Goal: Task Accomplishment & Management: Use online tool/utility

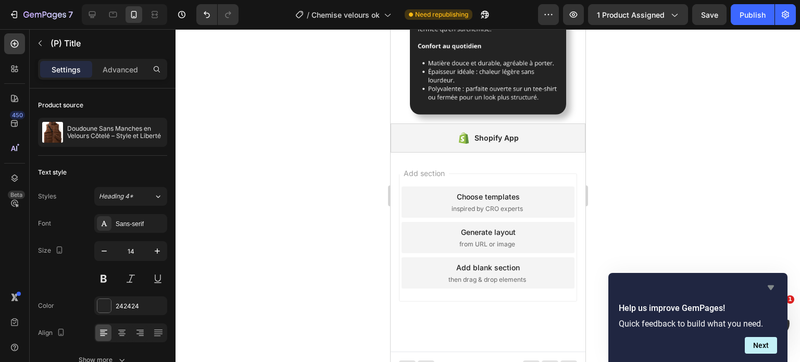
click at [767, 287] on icon "Hide survey" at bounding box center [771, 287] width 13 height 13
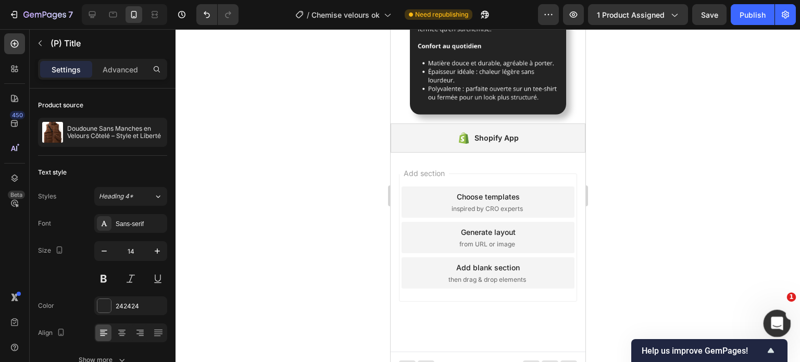
click at [778, 326] on icon "Ouvrir le Messenger Intercom" at bounding box center [775, 322] width 17 height 17
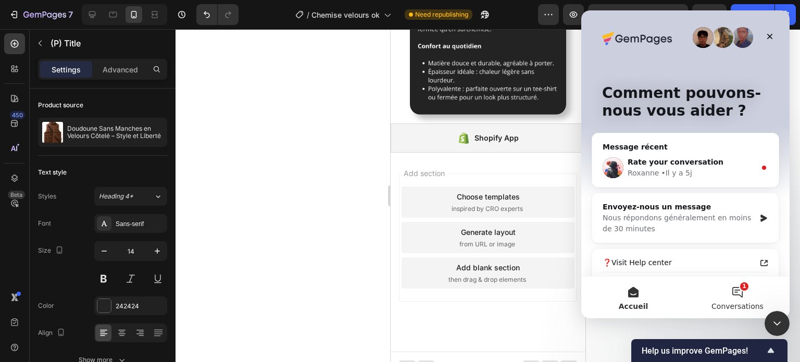
click at [744, 298] on button "1 Conversations" at bounding box center [738, 298] width 104 height 42
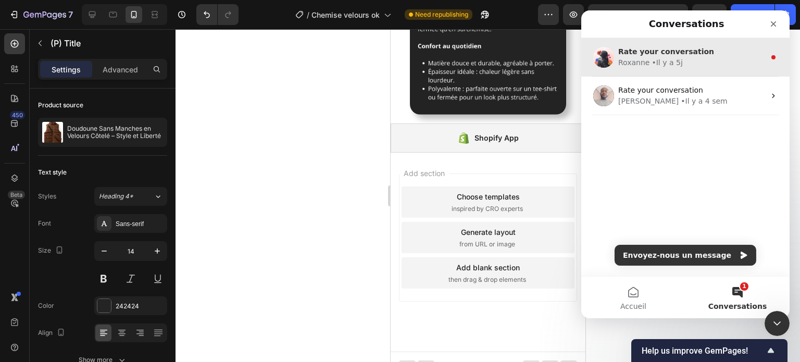
click at [651, 68] on div "Rate your conversation Roxanne • Il y a 5j" at bounding box center [685, 57] width 208 height 39
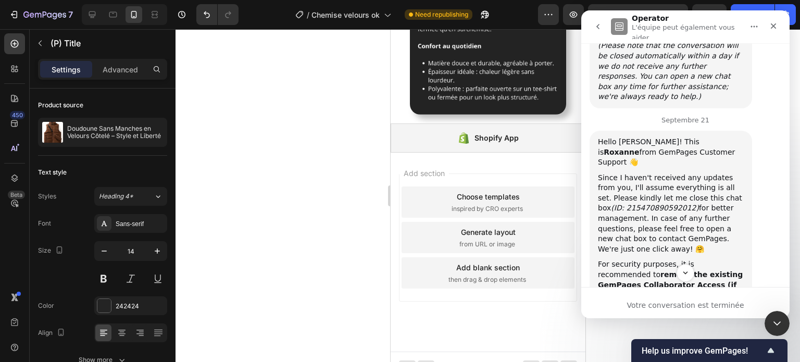
scroll to position [681, 0]
click at [767, 314] on div "Fermer le Messenger Intercom" at bounding box center [775, 321] width 25 height 25
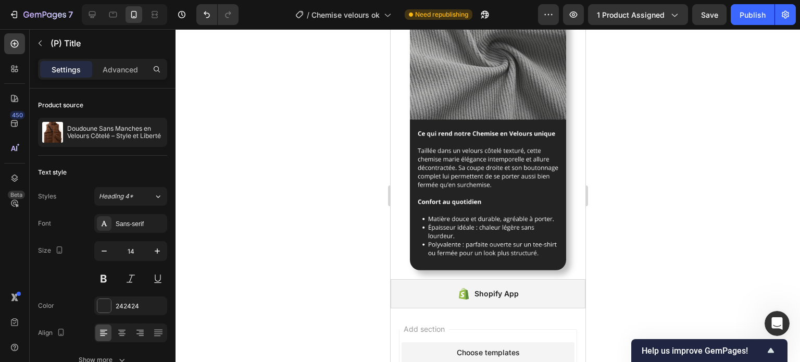
scroll to position [1304, 0]
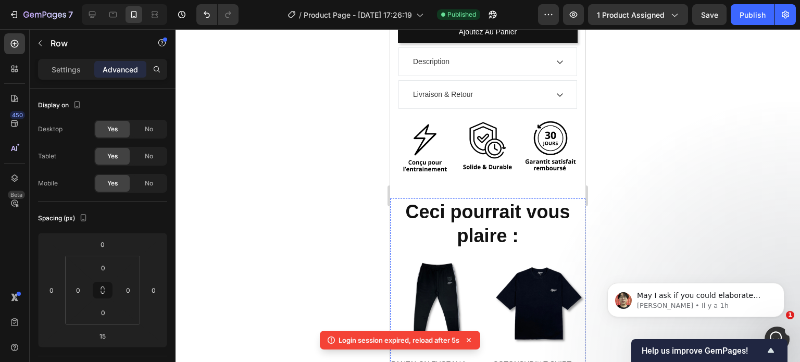
scroll to position [417, 0]
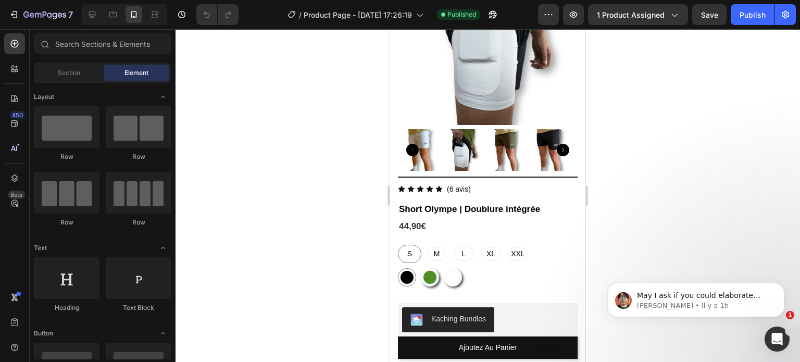
scroll to position [31, 0]
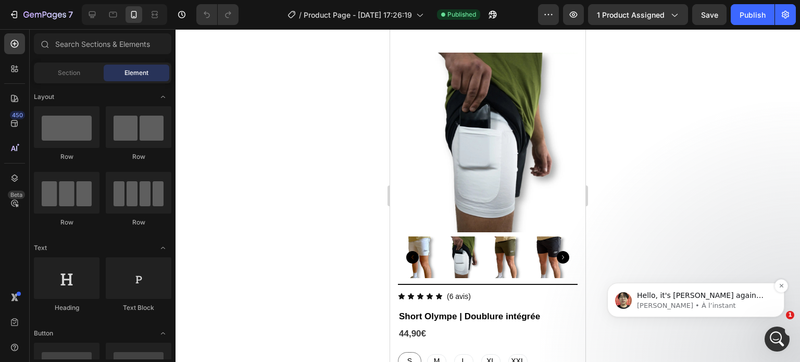
click at [752, 303] on p "[PERSON_NAME] • À l’instant" at bounding box center [704, 305] width 134 height 9
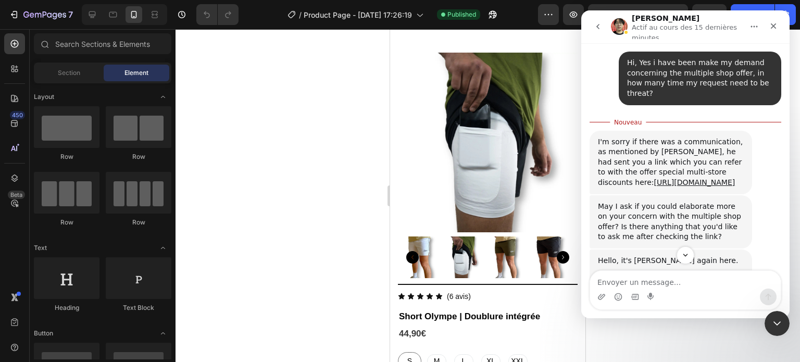
scroll to position [1025, 0]
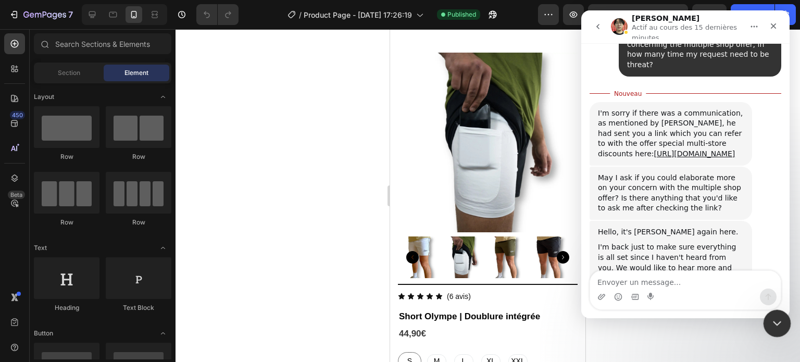
click at [767, 323] on div "Fermer le Messenger Intercom" at bounding box center [775, 321] width 25 height 25
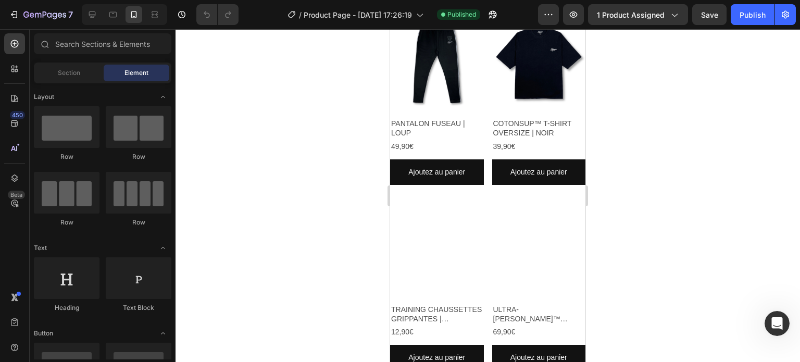
scroll to position [687, 0]
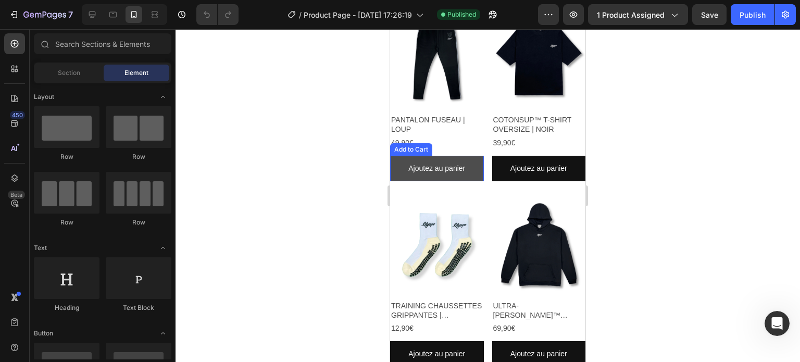
click at [474, 171] on button "Ajoutez au panier" at bounding box center [437, 169] width 94 height 26
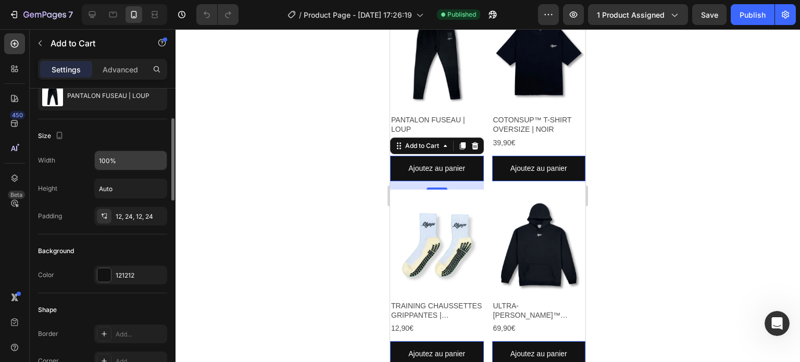
scroll to position [109, 0]
click at [105, 162] on input "100%" at bounding box center [131, 161] width 72 height 19
type input "100%"
click at [131, 142] on div "Size" at bounding box center [102, 136] width 129 height 17
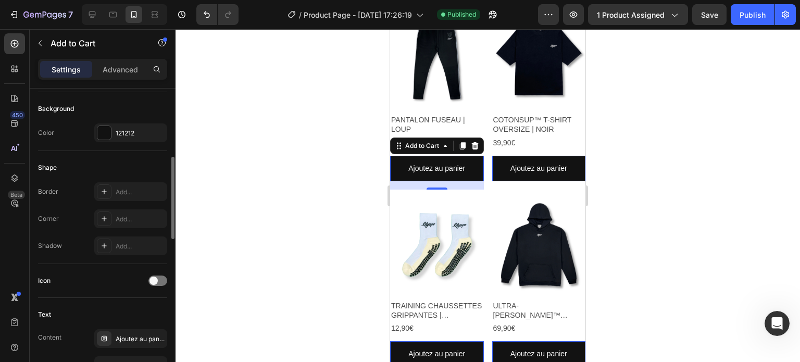
scroll to position [254, 0]
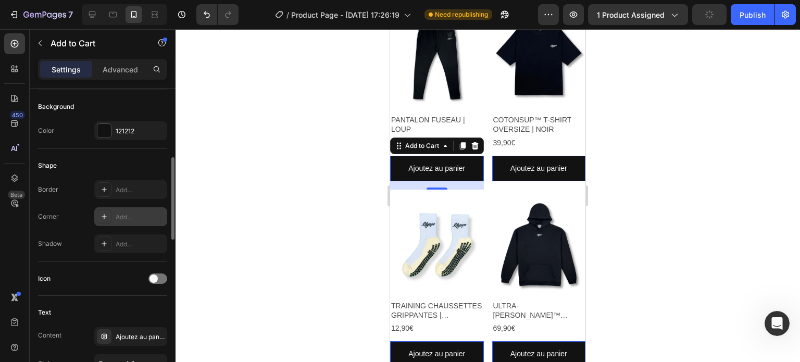
click at [121, 220] on div "Add..." at bounding box center [130, 216] width 73 height 19
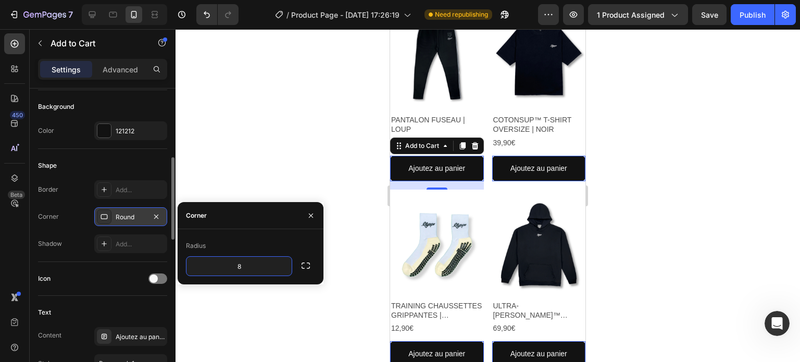
click at [266, 166] on div at bounding box center [488, 195] width 625 height 333
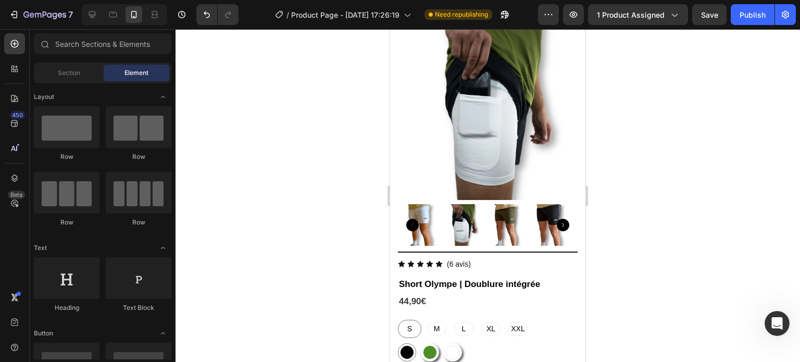
scroll to position [0, 0]
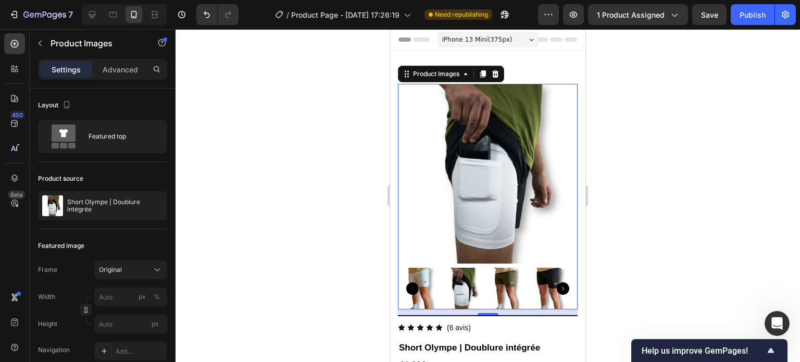
click at [429, 277] on img at bounding box center [419, 289] width 42 height 42
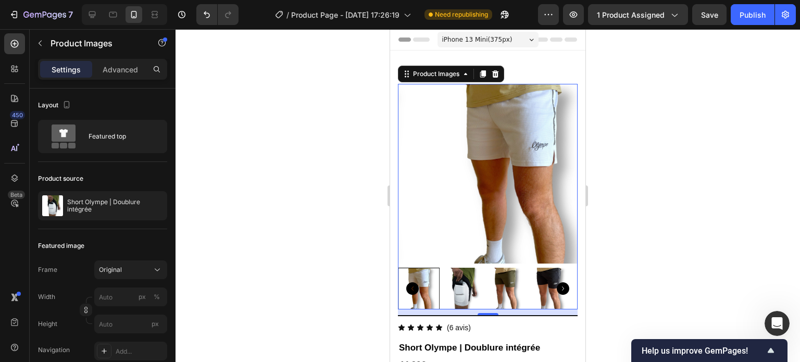
click at [509, 290] on img at bounding box center [506, 289] width 42 height 42
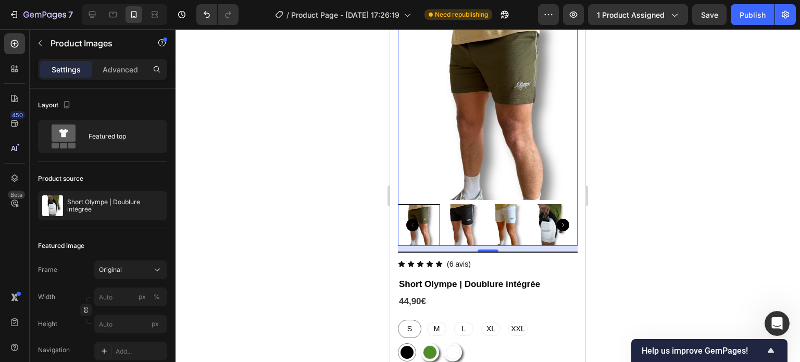
scroll to position [67, 0]
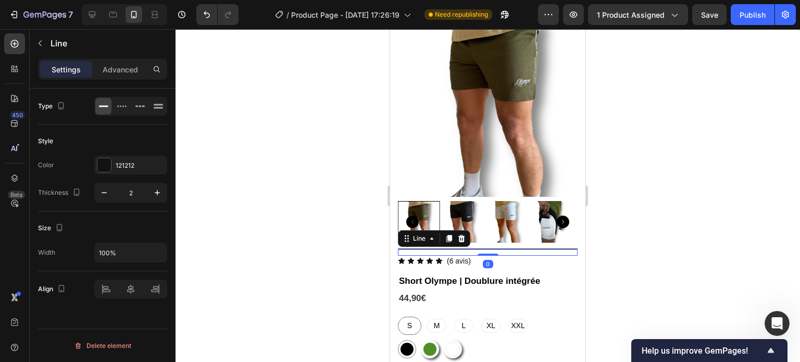
click at [444, 249] on div "Title Line 0" at bounding box center [488, 252] width 180 height 7
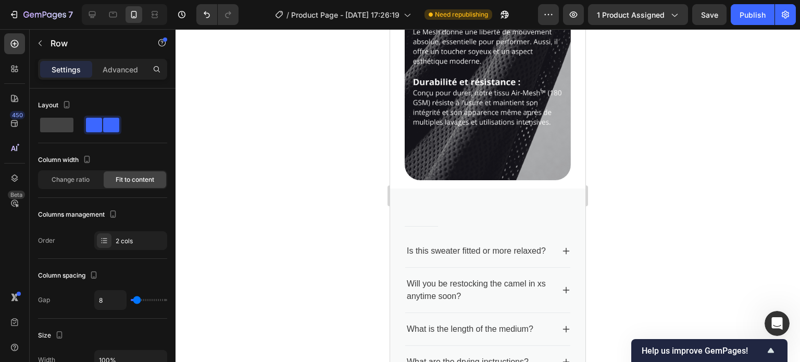
scroll to position [1202, 0]
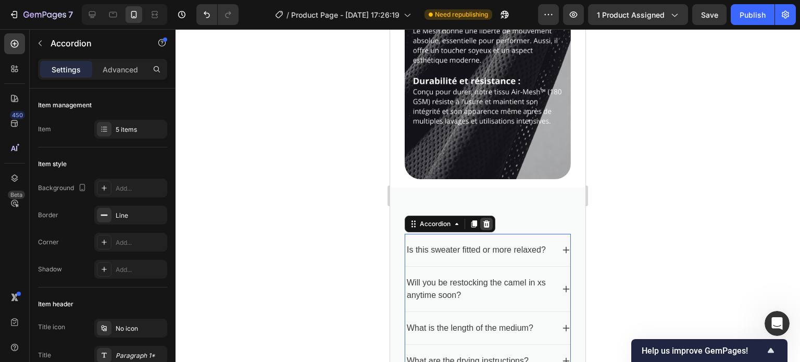
click at [484, 218] on div at bounding box center [486, 224] width 13 height 13
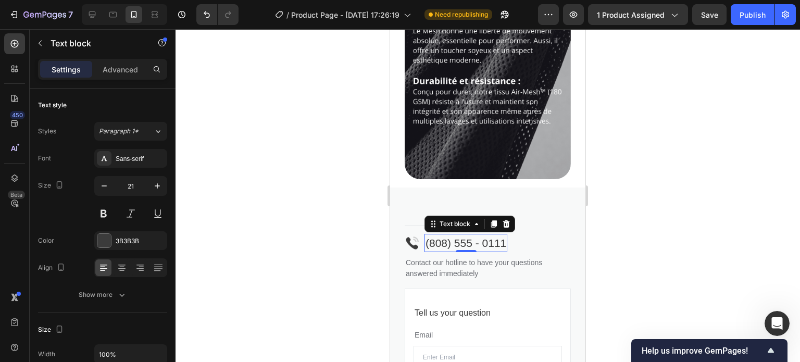
click at [461, 235] on p "(808) 555 - 0111" at bounding box center [466, 243] width 81 height 17
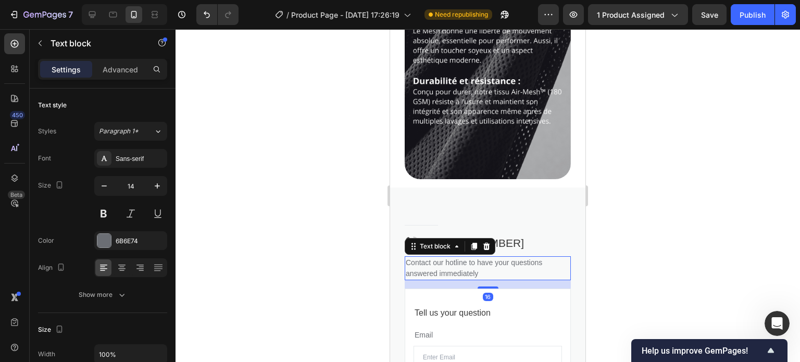
click at [450, 257] on p "Contact our hotline to have your questions answered immediately" at bounding box center [488, 268] width 164 height 22
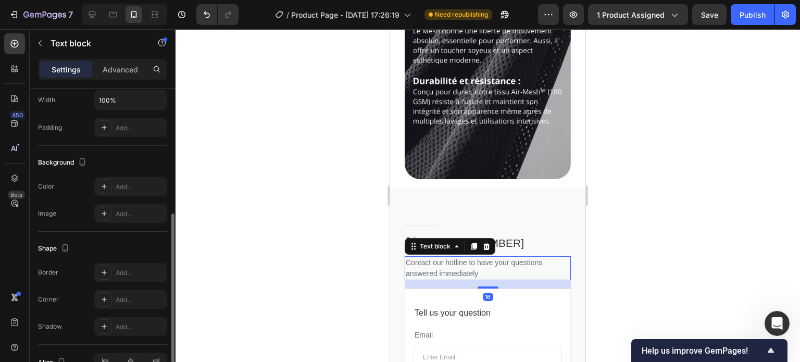
click at [450, 257] on p "Contact our hotline to have your questions answered immediately" at bounding box center [488, 268] width 164 height 22
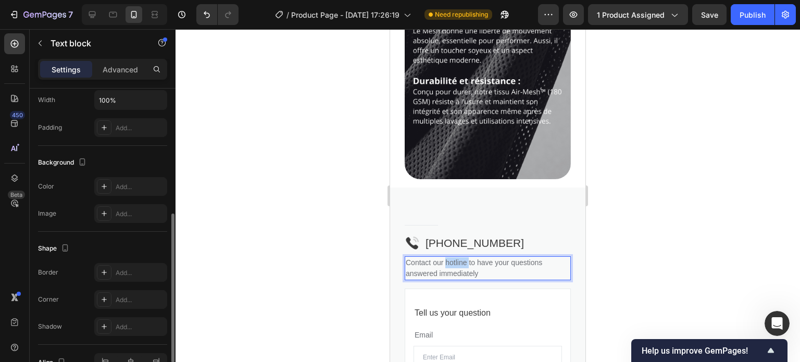
click at [450, 257] on p "Contact our hotline to have your questions answered immediately" at bounding box center [488, 268] width 164 height 22
click at [482, 257] on p "N'hésitez à nous joindre pour toutes questions éventuelles" at bounding box center [488, 268] width 164 height 22
click at [454, 257] on p "N'hésitez à nous joindres pour toutes questions éventuelles" at bounding box center [488, 268] width 164 height 22
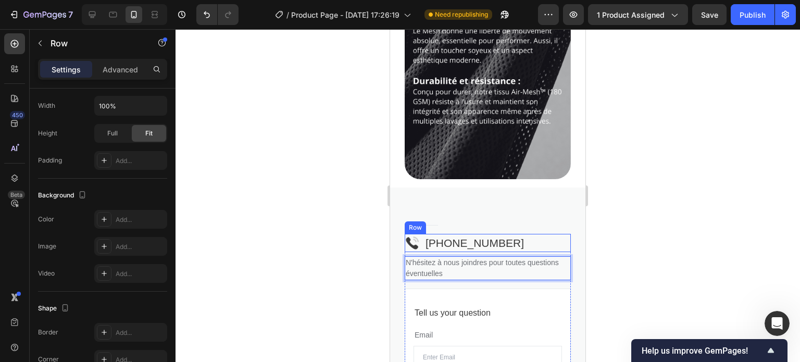
click at [552, 234] on div "Image [PHONE_NUMBER] Text block Row" at bounding box center [488, 243] width 166 height 19
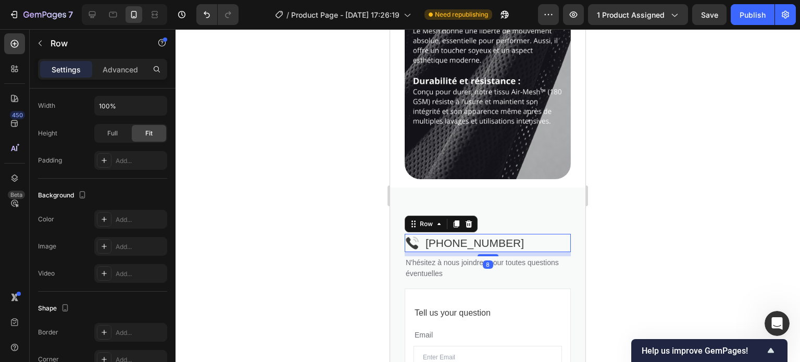
scroll to position [0, 0]
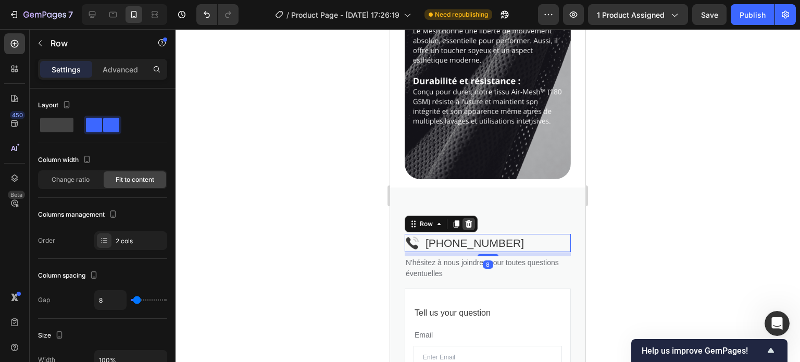
click at [473, 220] on icon at bounding box center [469, 224] width 8 height 8
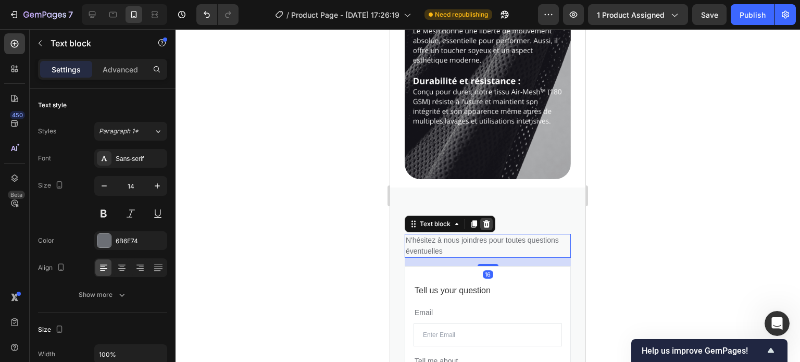
click at [483, 220] on icon at bounding box center [486, 224] width 8 height 8
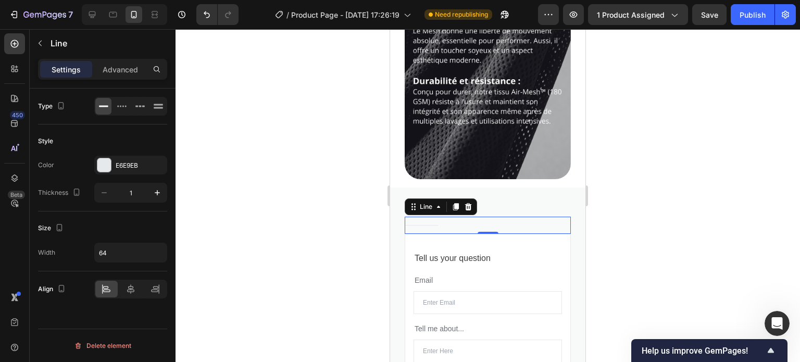
click at [475, 217] on div "Title Line 0" at bounding box center [488, 225] width 166 height 17
click at [471, 203] on icon at bounding box center [468, 207] width 8 height 8
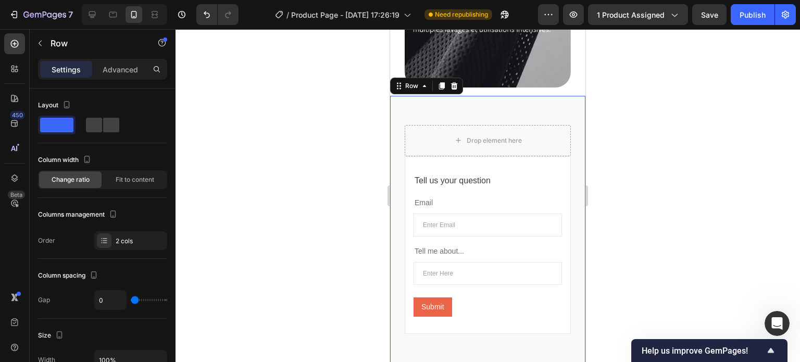
scroll to position [1294, 0]
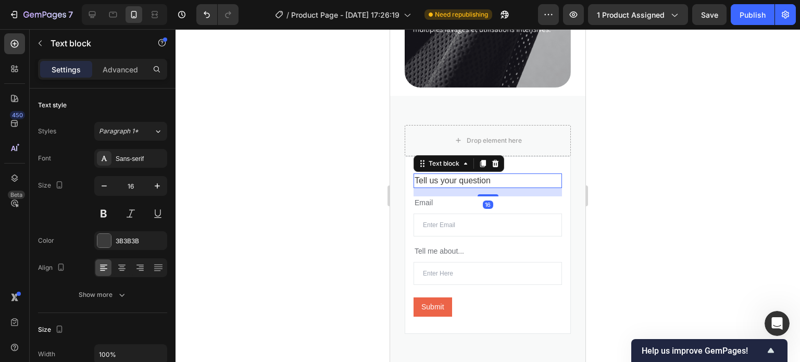
click at [457, 175] on p "Tell us your question" at bounding box center [488, 181] width 146 height 13
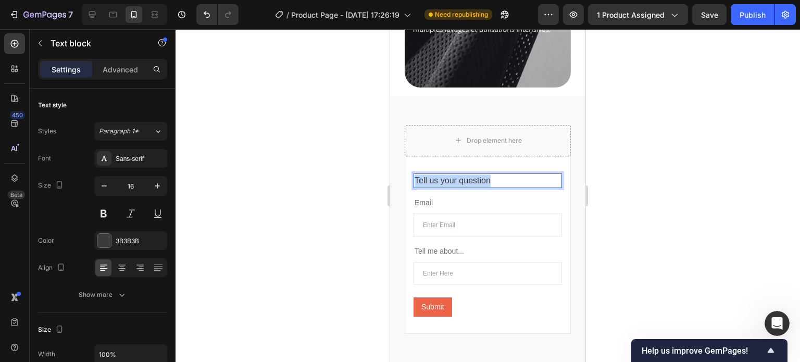
click at [457, 175] on p "Tell us your question" at bounding box center [488, 181] width 146 height 13
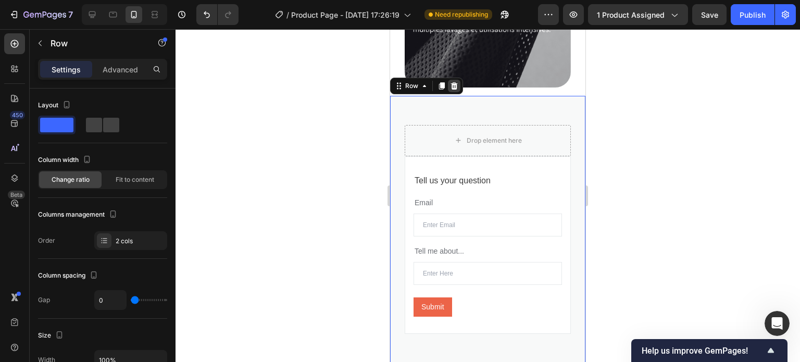
click at [452, 82] on icon at bounding box center [454, 85] width 7 height 7
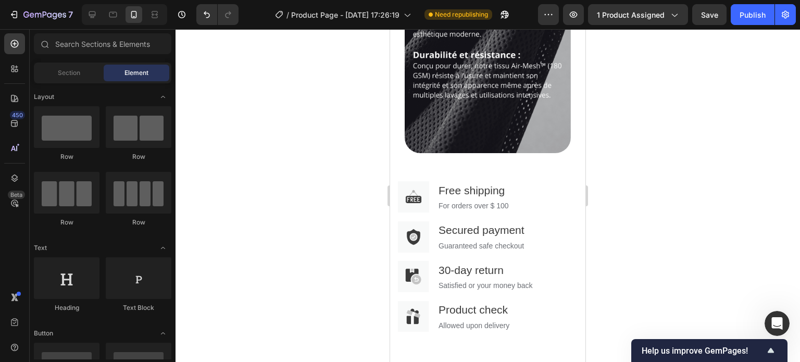
scroll to position [1229, 0]
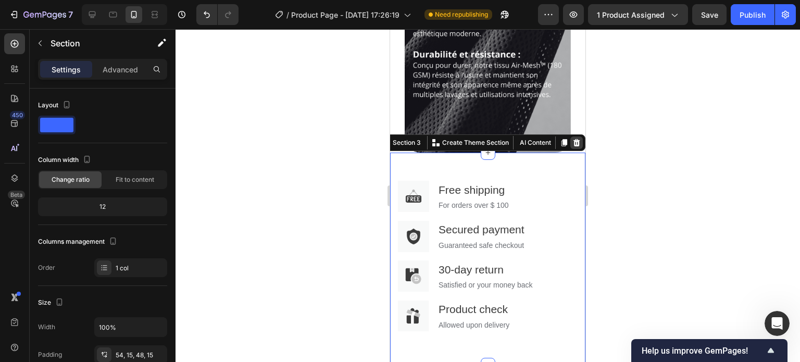
click at [574, 139] on icon at bounding box center [577, 142] width 7 height 7
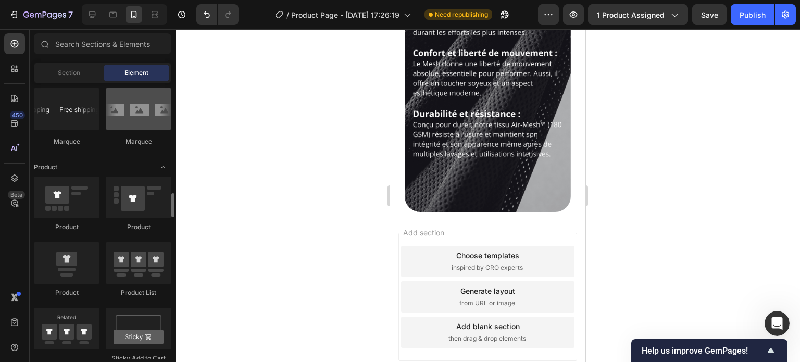
scroll to position [1255, 0]
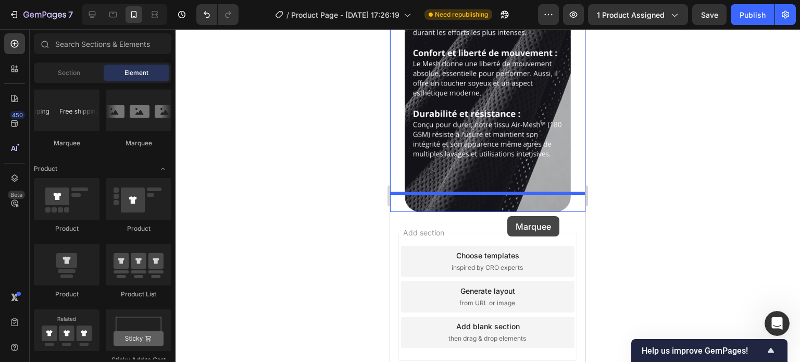
drag, startPoint x: 536, startPoint y: 150, endPoint x: 507, endPoint y: 214, distance: 69.5
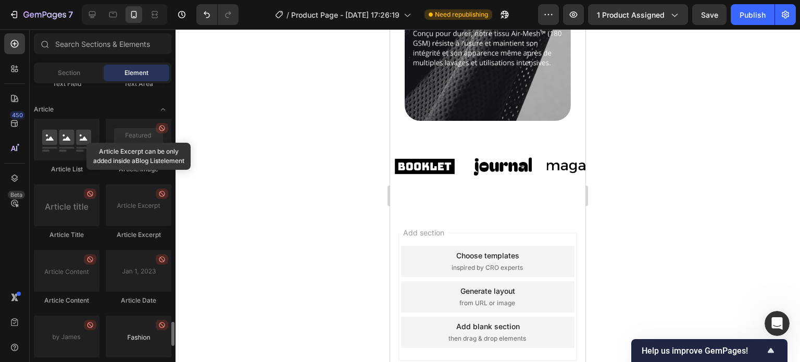
scroll to position [2707, 0]
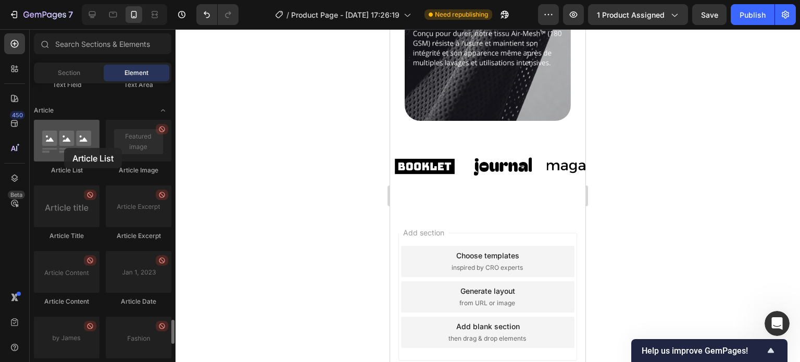
drag, startPoint x: 72, startPoint y: 151, endPoint x: 72, endPoint y: 144, distance: 6.3
click at [72, 144] on div at bounding box center [67, 141] width 66 height 42
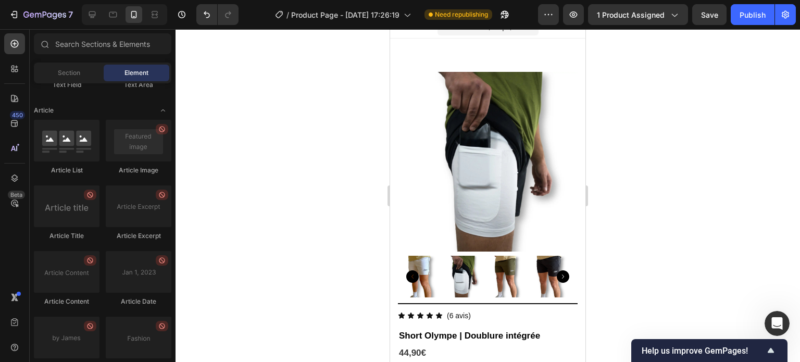
scroll to position [0, 0]
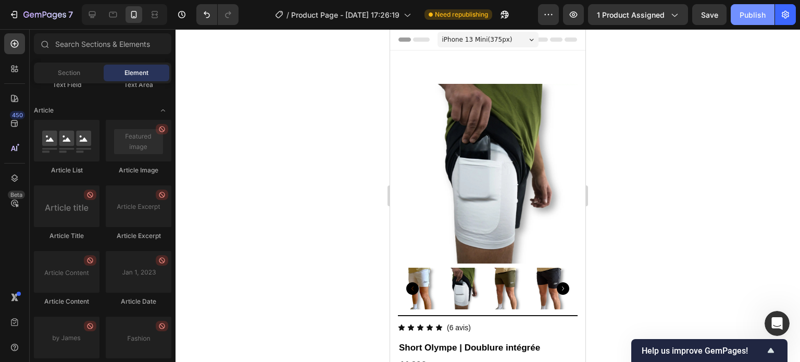
click at [750, 24] on button "Publish" at bounding box center [753, 14] width 44 height 21
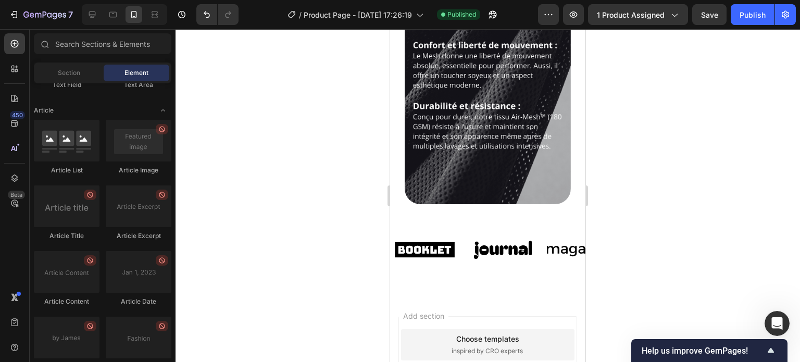
scroll to position [1261, 0]
